Goal: Leave review/rating: Leave review/rating

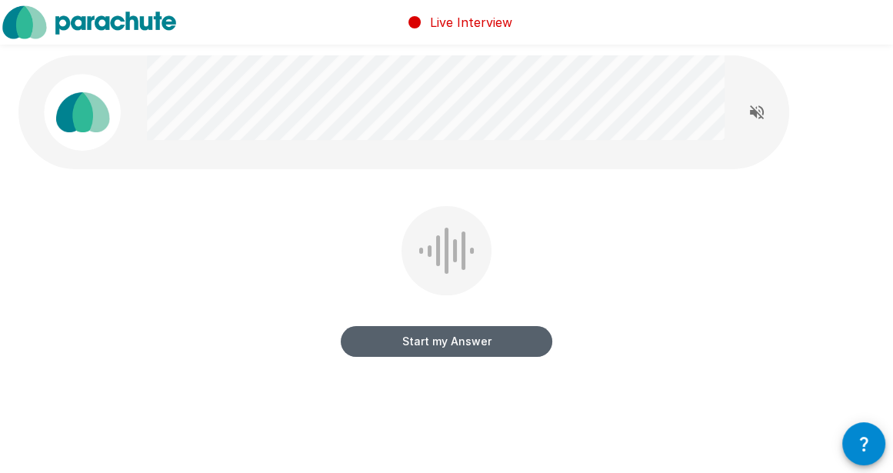
click at [425, 327] on button "Start my Answer" at bounding box center [447, 341] width 212 height 31
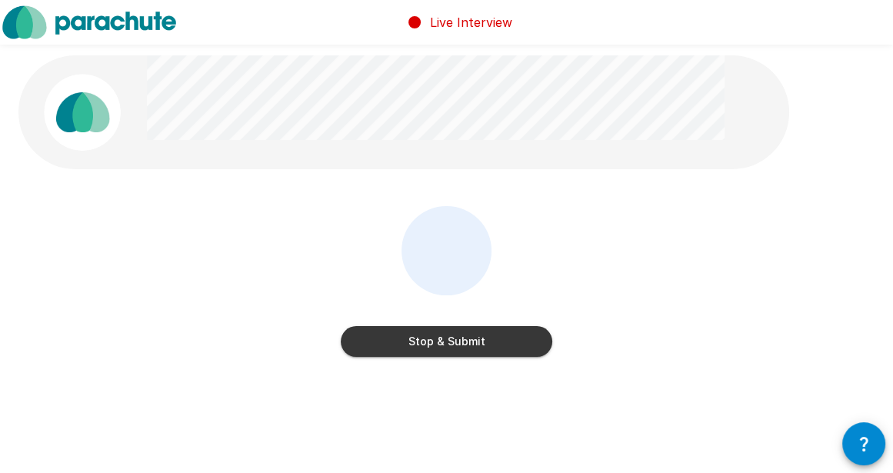
click at [474, 345] on button "Stop & Submit" at bounding box center [447, 341] width 212 height 31
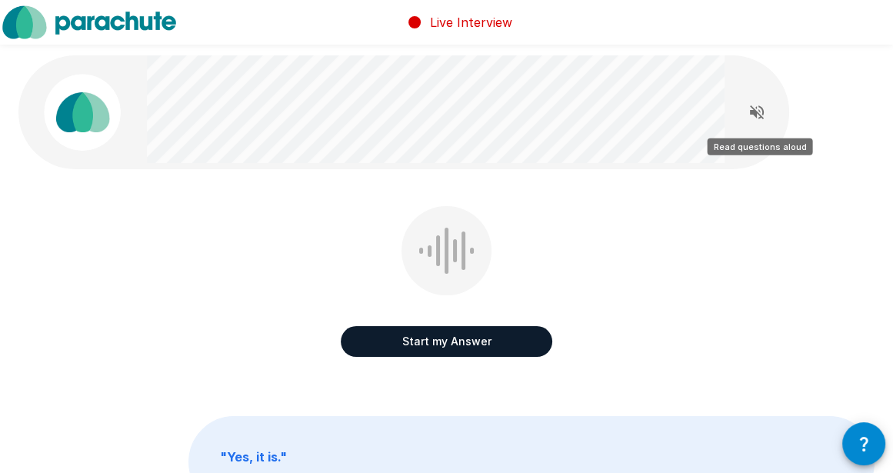
click at [762, 115] on icon "Read questions aloud" at bounding box center [757, 112] width 18 height 18
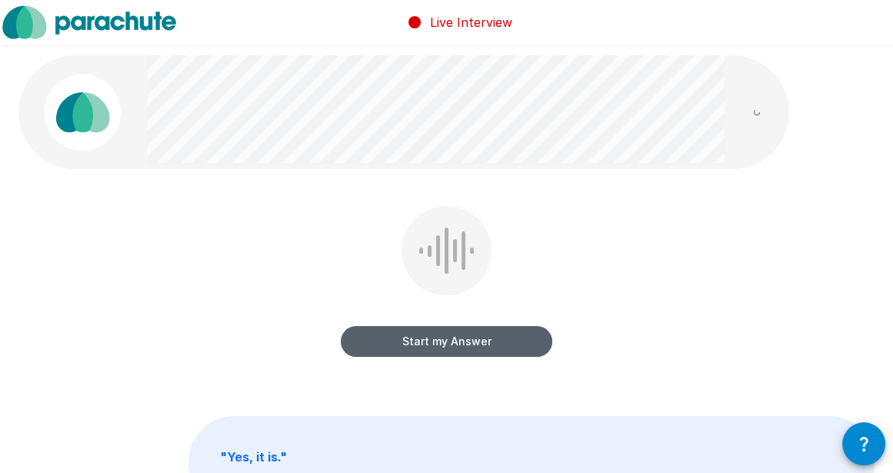
click at [446, 346] on button "Start my Answer" at bounding box center [447, 341] width 212 height 31
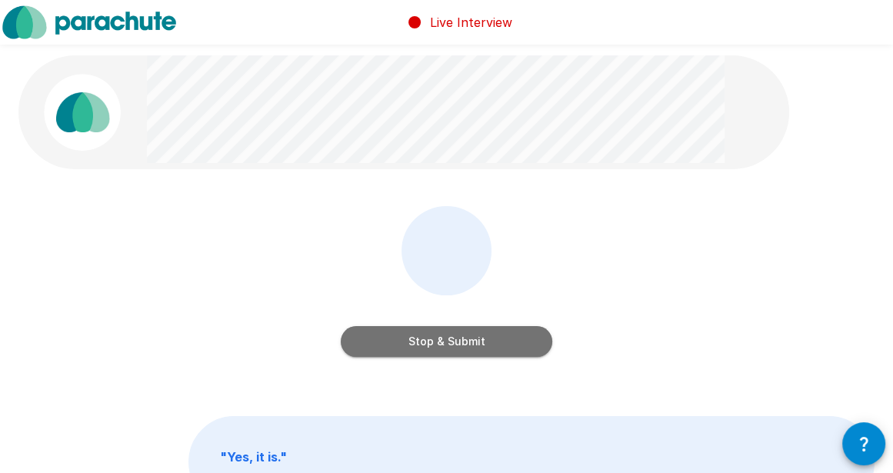
click at [482, 347] on button "Stop & Submit" at bounding box center [447, 341] width 212 height 31
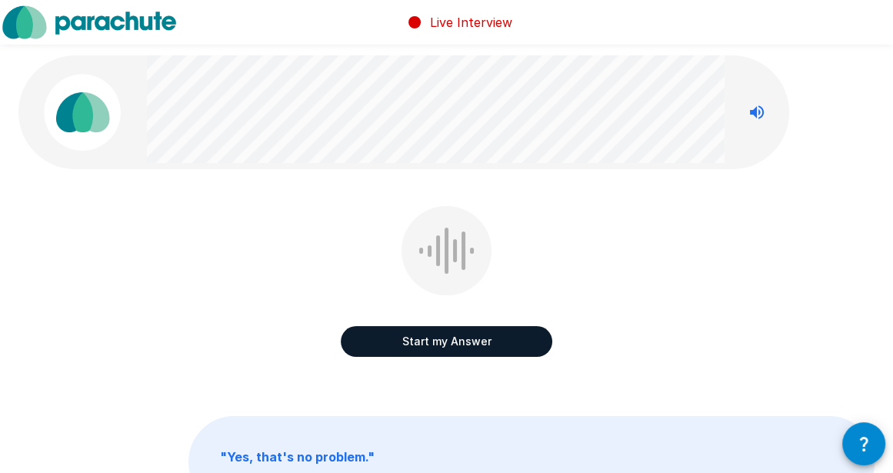
click at [464, 345] on button "Start my Answer" at bounding box center [447, 341] width 212 height 31
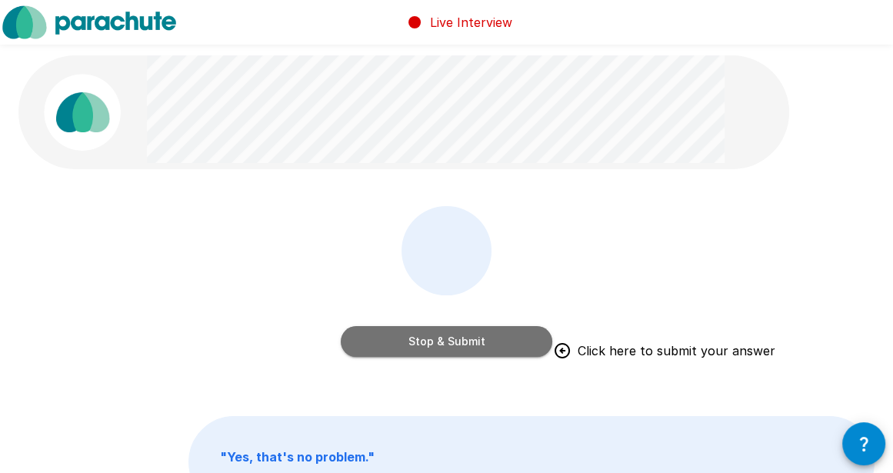
click at [470, 348] on button "Stop & Submit" at bounding box center [447, 341] width 212 height 31
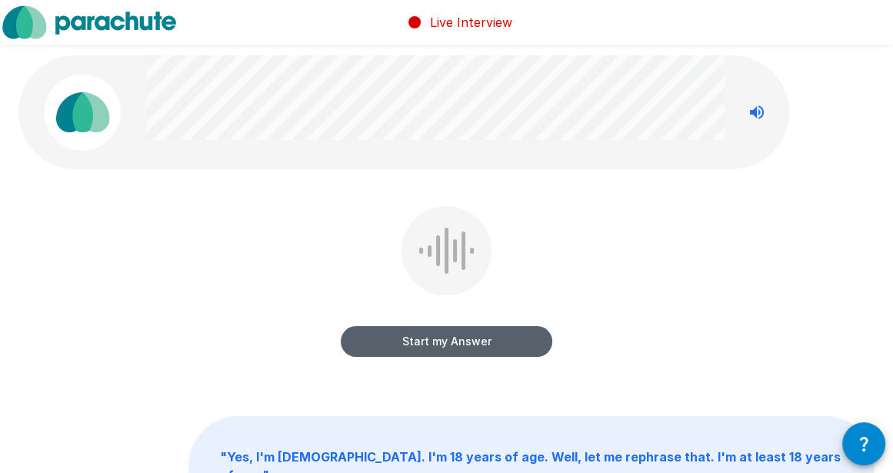
click at [443, 345] on button "Start my Answer" at bounding box center [447, 341] width 212 height 31
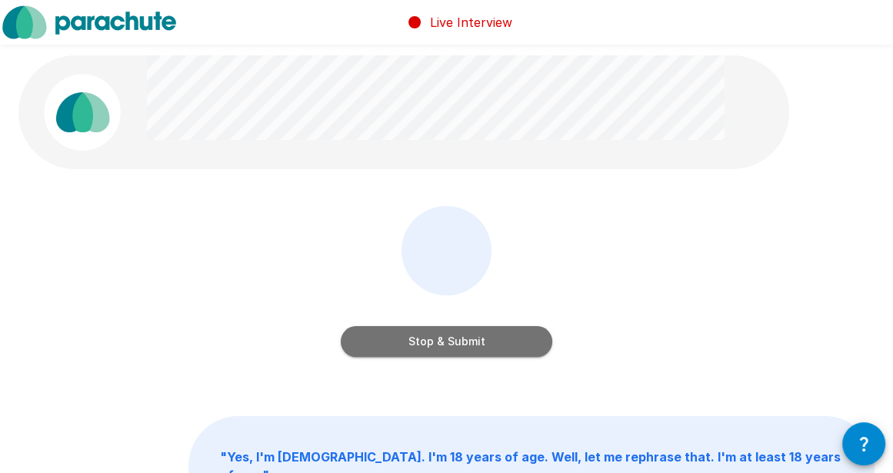
click at [468, 342] on button "Stop & Submit" at bounding box center [447, 341] width 212 height 31
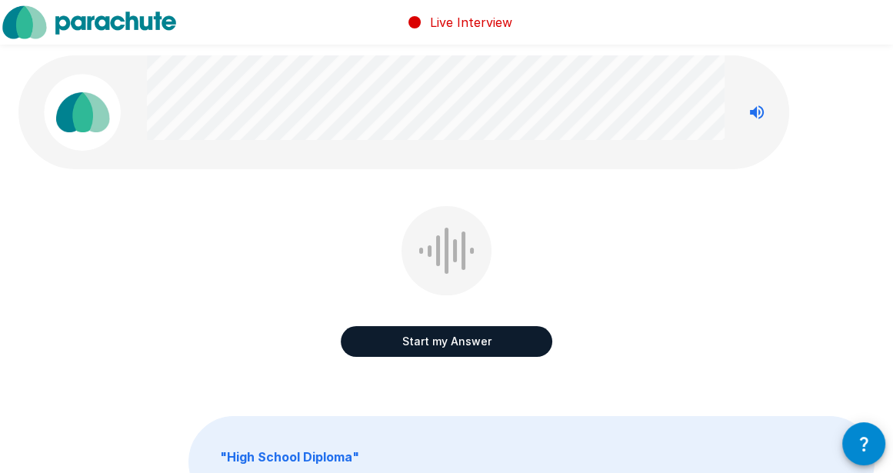
click at [444, 347] on button "Start my Answer" at bounding box center [447, 341] width 212 height 31
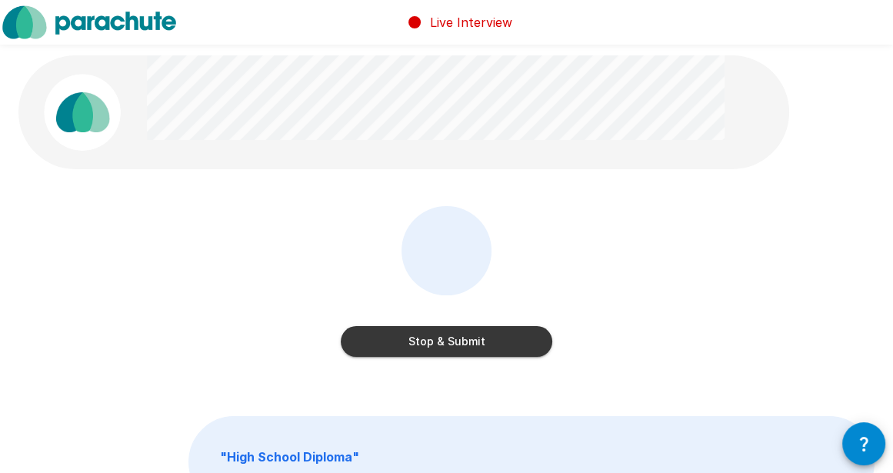
click at [483, 344] on button "Stop & Submit" at bounding box center [447, 341] width 212 height 31
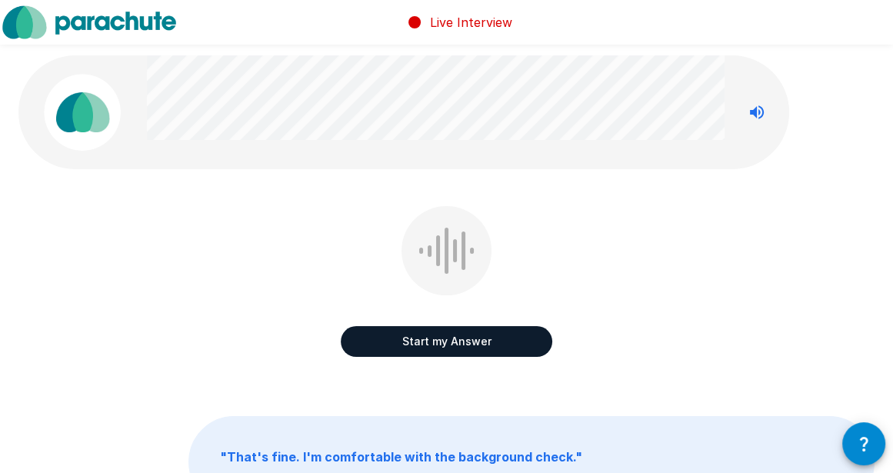
click at [455, 345] on button "Start my Answer" at bounding box center [447, 341] width 212 height 31
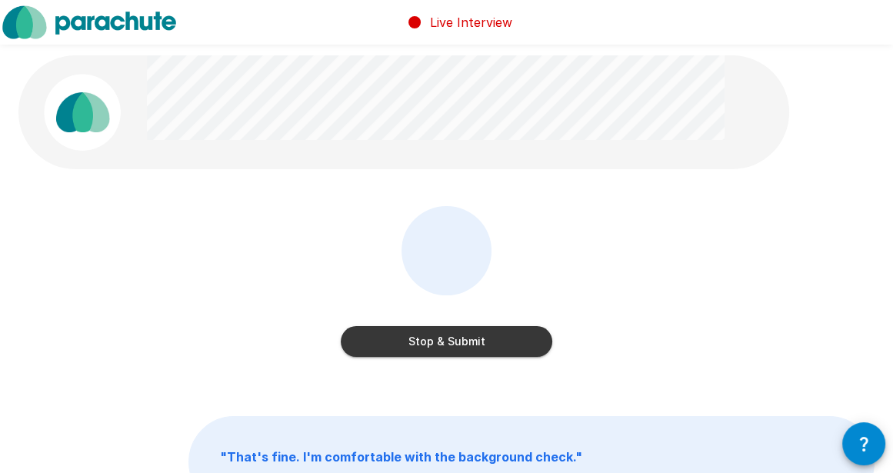
click at [497, 346] on button "Stop & Submit" at bounding box center [447, 341] width 212 height 31
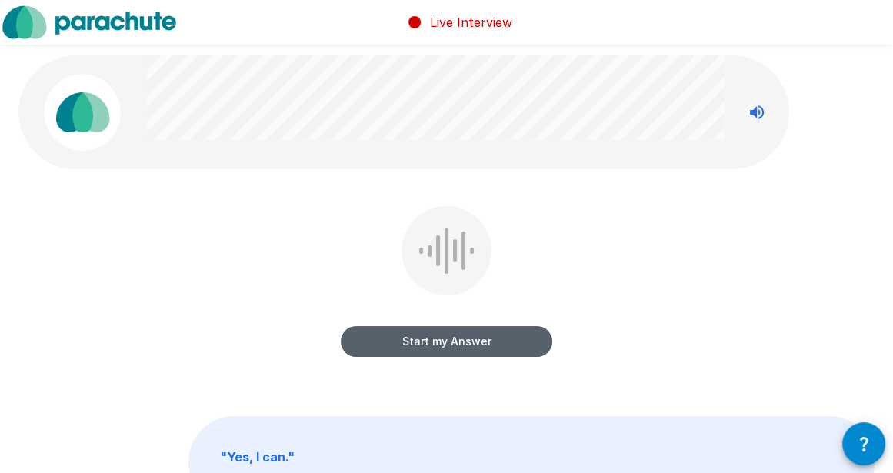
click at [427, 342] on button "Start my Answer" at bounding box center [447, 341] width 212 height 31
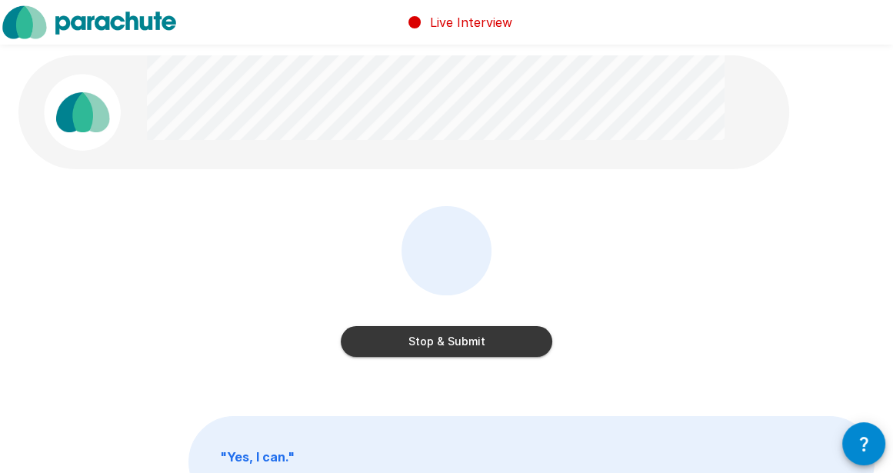
click at [463, 336] on button "Stop & Submit" at bounding box center [447, 341] width 212 height 31
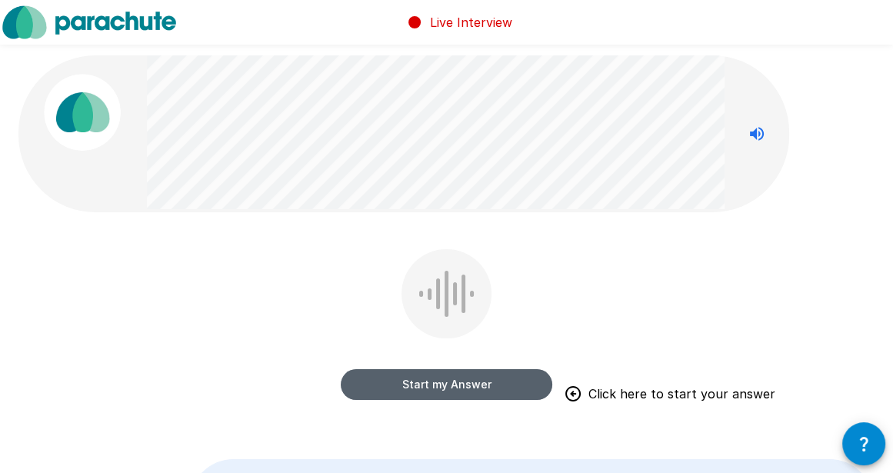
click at [433, 382] on button "Start my Answer" at bounding box center [447, 384] width 212 height 31
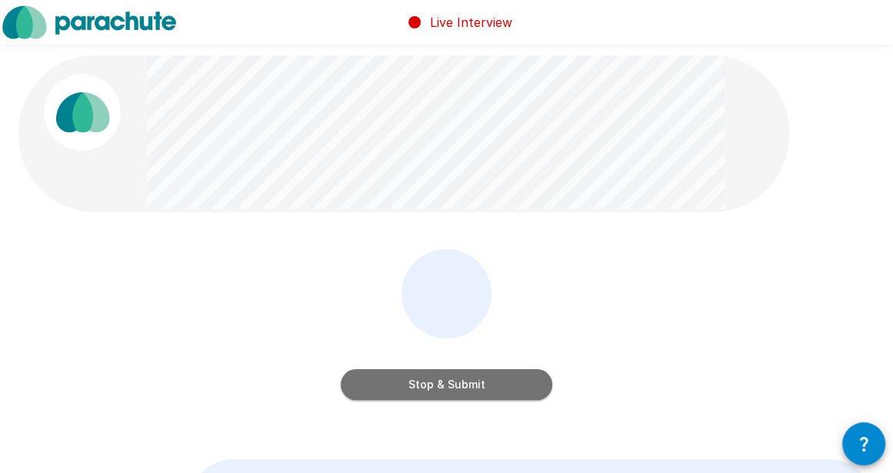
click at [428, 386] on button "Stop & Submit" at bounding box center [447, 384] width 212 height 31
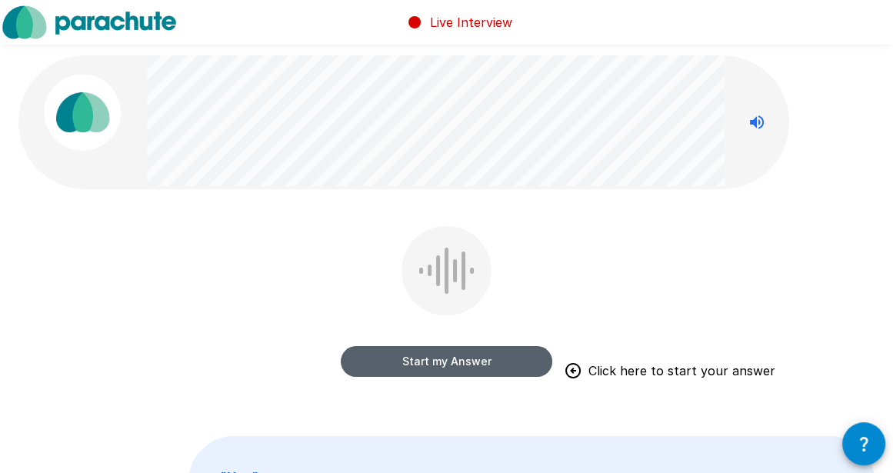
click at [455, 362] on button "Start my Answer" at bounding box center [447, 361] width 212 height 31
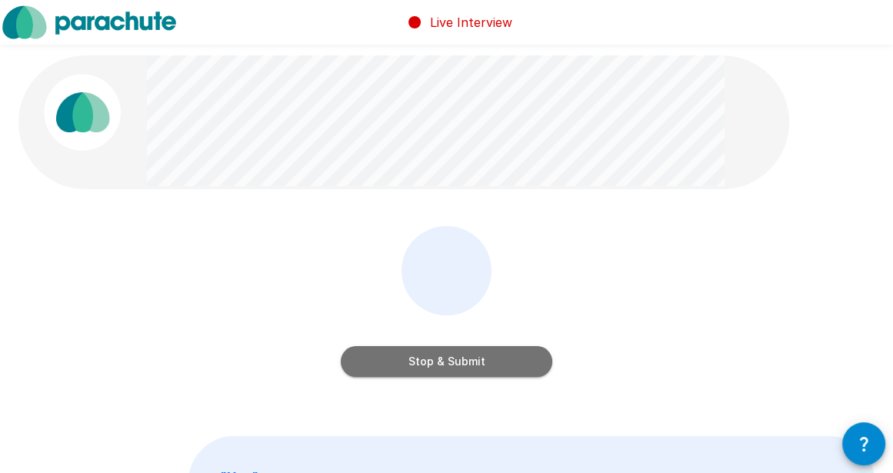
click at [447, 365] on button "Stop & Submit" at bounding box center [447, 361] width 212 height 31
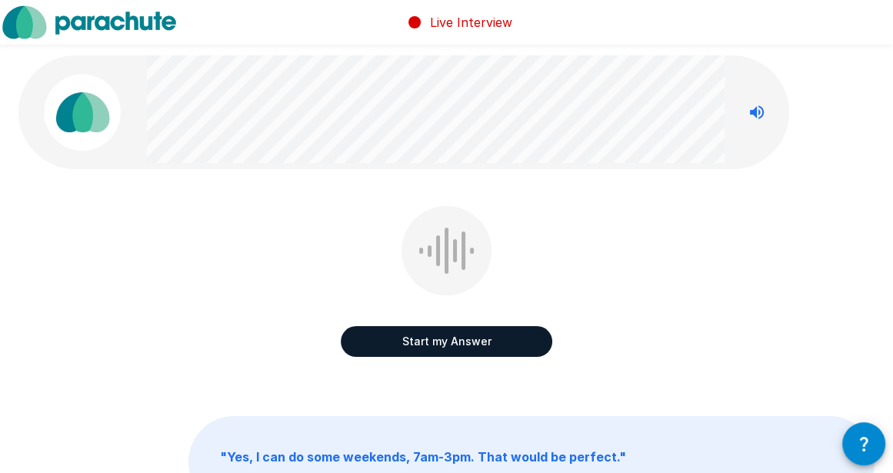
click at [444, 337] on button "Start my Answer" at bounding box center [447, 341] width 212 height 31
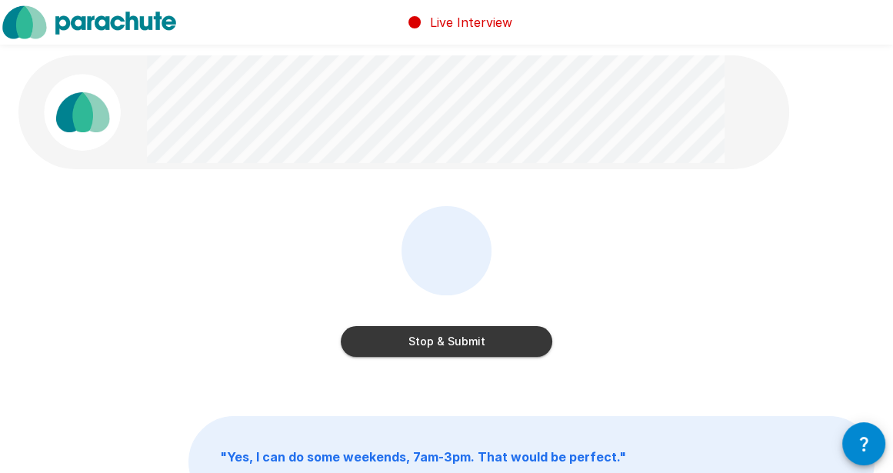
click at [465, 344] on button "Stop & Submit" at bounding box center [447, 341] width 212 height 31
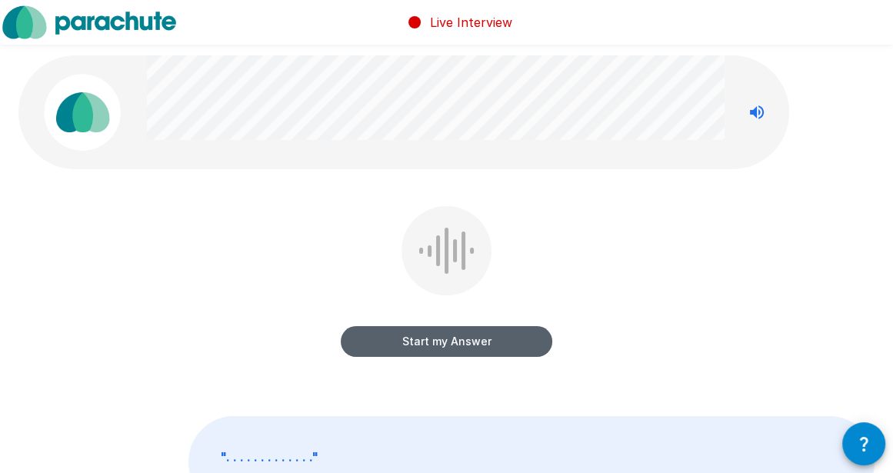
click at [467, 342] on button "Start my Answer" at bounding box center [447, 341] width 212 height 31
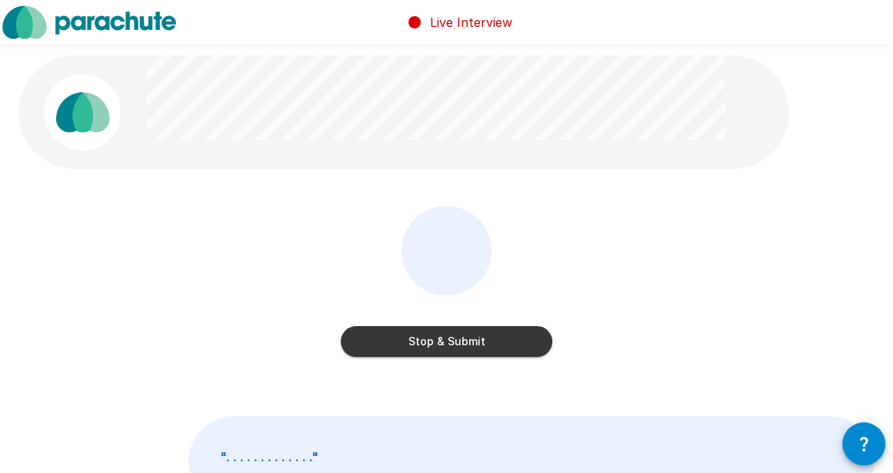
click at [468, 344] on button "Stop & Submit" at bounding box center [447, 341] width 212 height 31
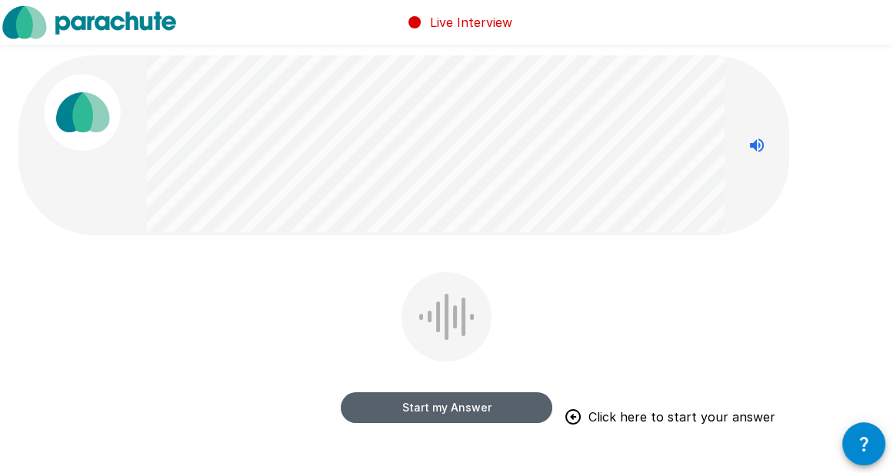
click at [436, 396] on button "Start my Answer" at bounding box center [447, 407] width 212 height 31
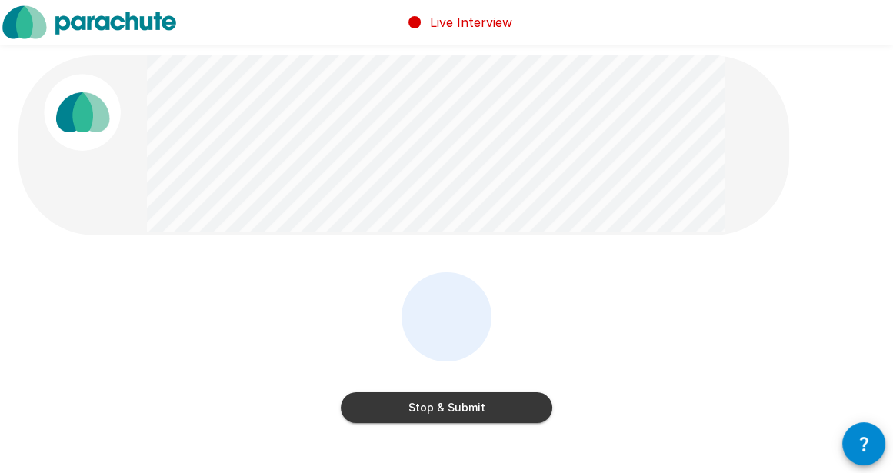
click at [458, 414] on button "Stop & Submit" at bounding box center [447, 407] width 212 height 31
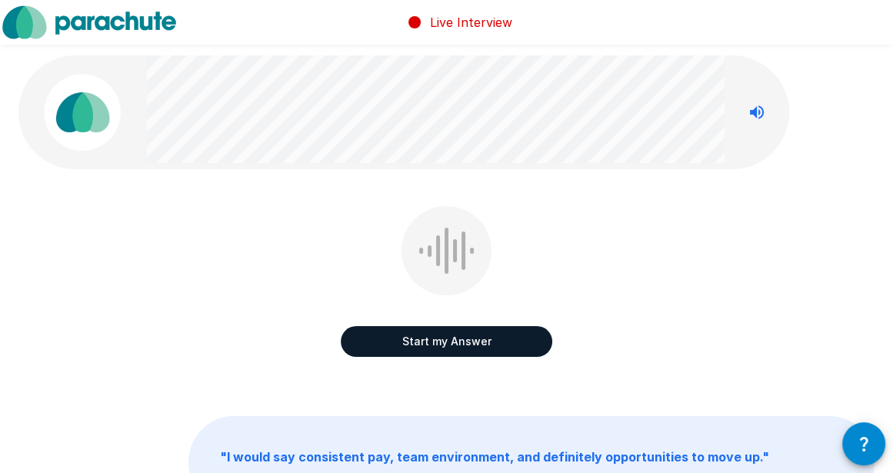
click at [442, 342] on button "Start my Answer" at bounding box center [447, 341] width 212 height 31
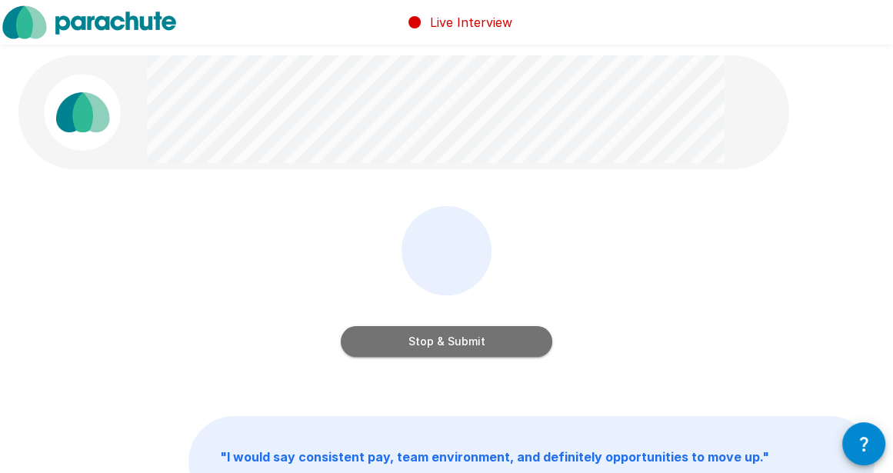
click at [489, 345] on button "Stop & Submit" at bounding box center [447, 341] width 212 height 31
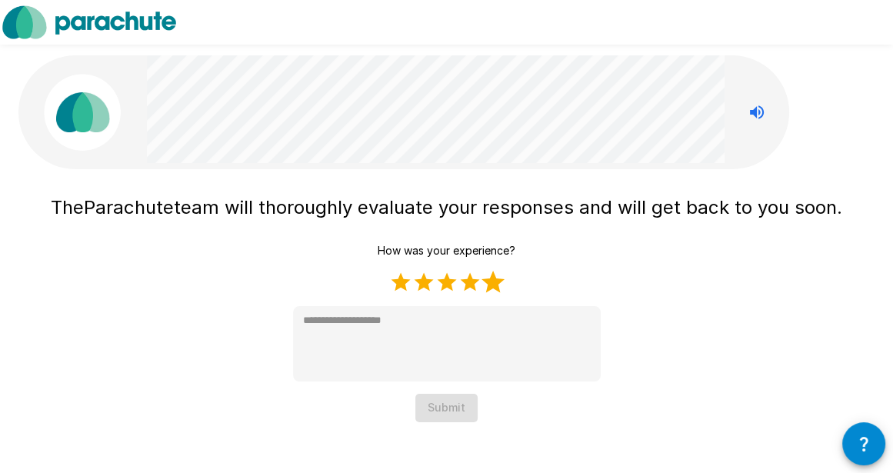
drag, startPoint x: 492, startPoint y: 278, endPoint x: 529, endPoint y: 290, distance: 38.9
click at [495, 278] on label "5 Stars" at bounding box center [493, 282] width 23 height 23
type textarea "*"
drag, startPoint x: 459, startPoint y: 413, endPoint x: 467, endPoint y: 418, distance: 9.0
click at [459, 414] on button "Submit" at bounding box center [446, 408] width 62 height 28
